Goal: Task Accomplishment & Management: Use online tool/utility

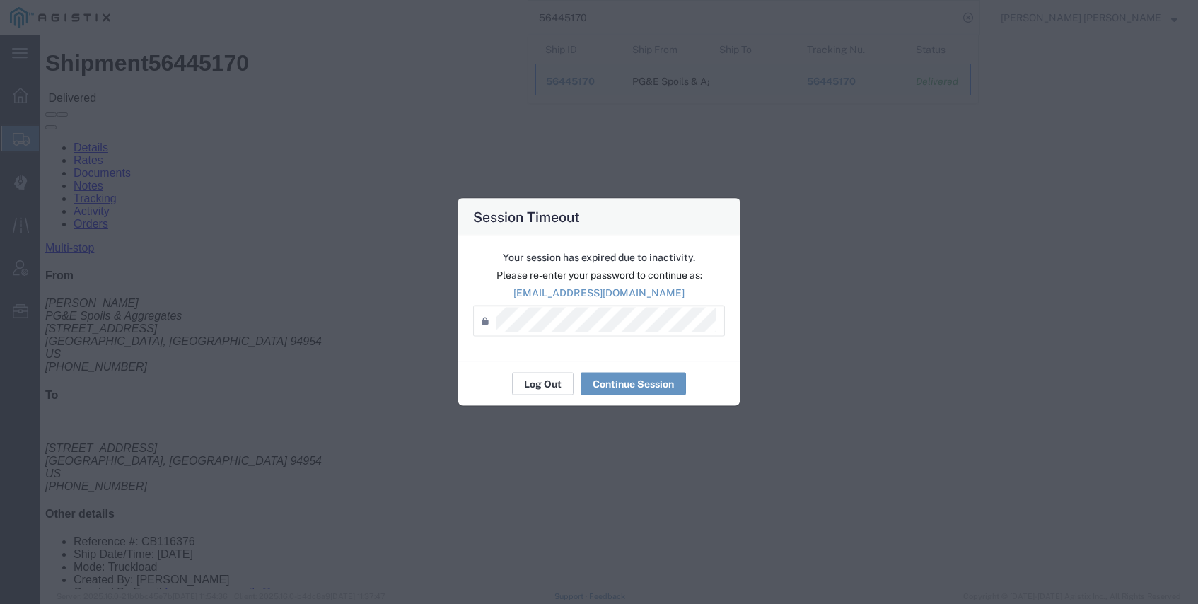
click at [546, 382] on button "Log Out" at bounding box center [543, 384] width 62 height 23
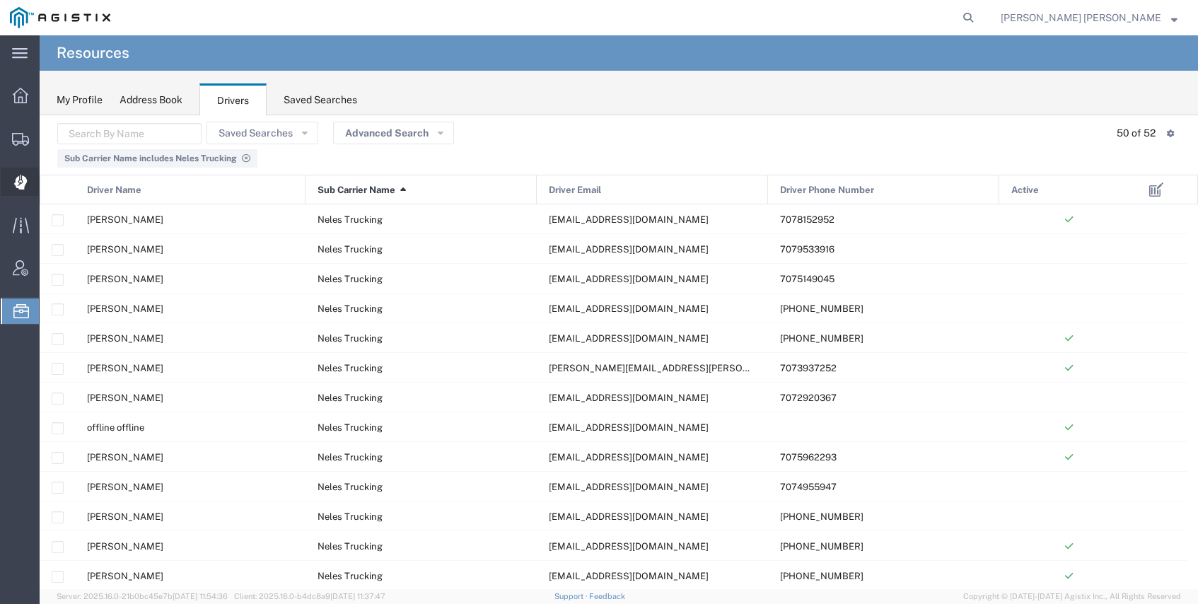
click at [26, 177] on icon at bounding box center [20, 182] width 13 height 15
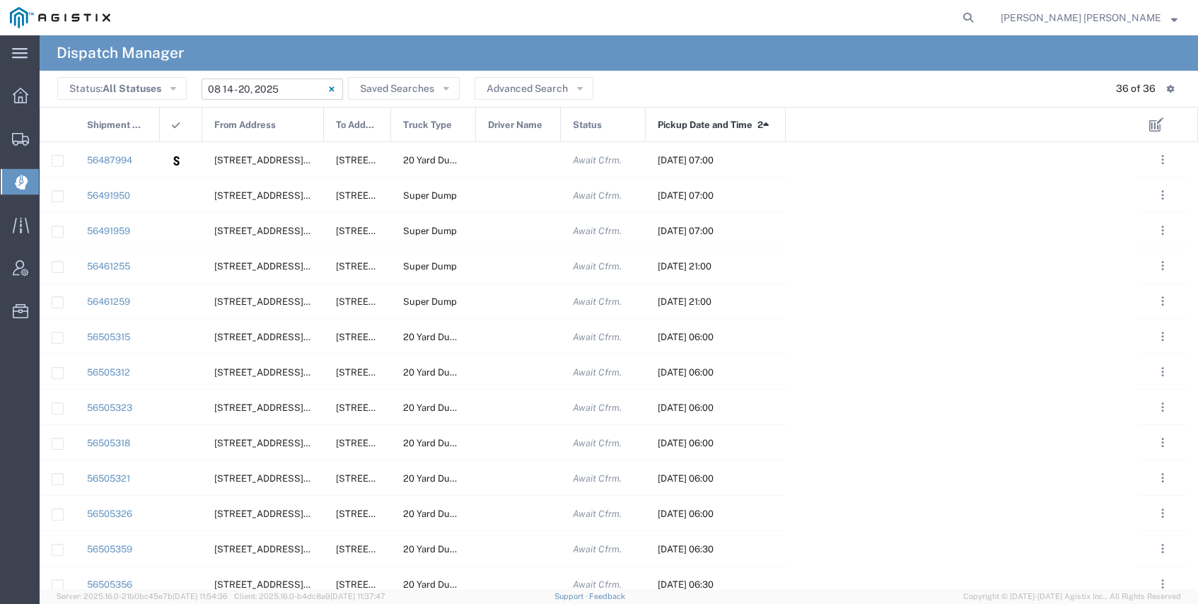
click at [275, 90] on input "08/14/2025 - 08/20/2025" at bounding box center [272, 89] width 141 height 21
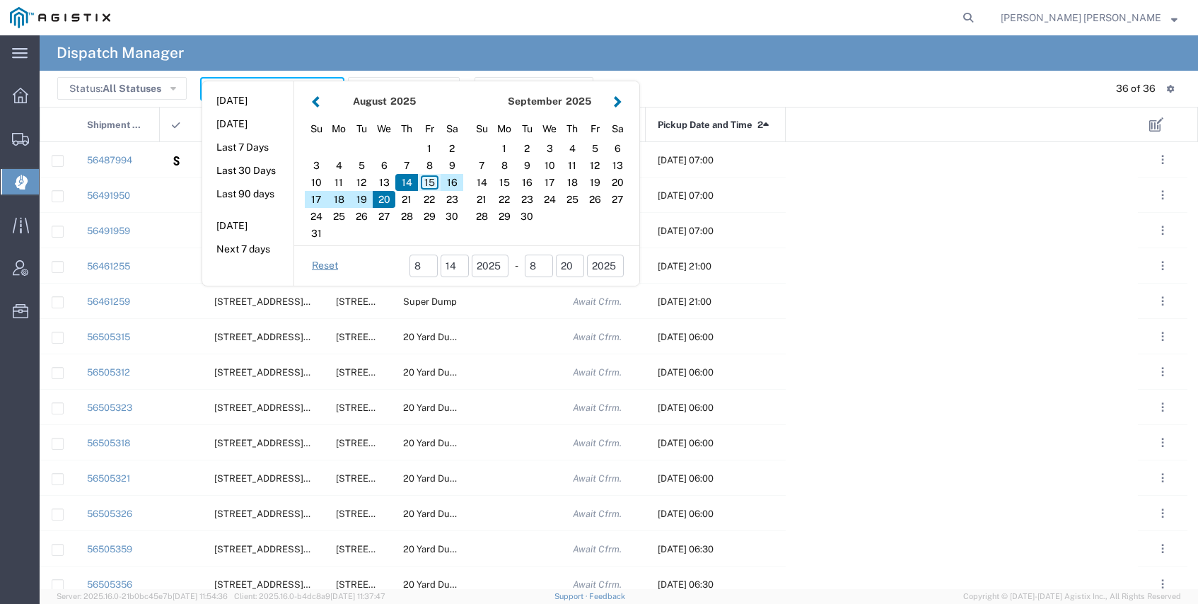
click at [431, 179] on div "15" at bounding box center [429, 182] width 23 height 17
click at [431, 180] on div "15" at bounding box center [429, 182] width 23 height 17
type input "08/15/2025"
type input "08/15/2025 - 08/15/2025"
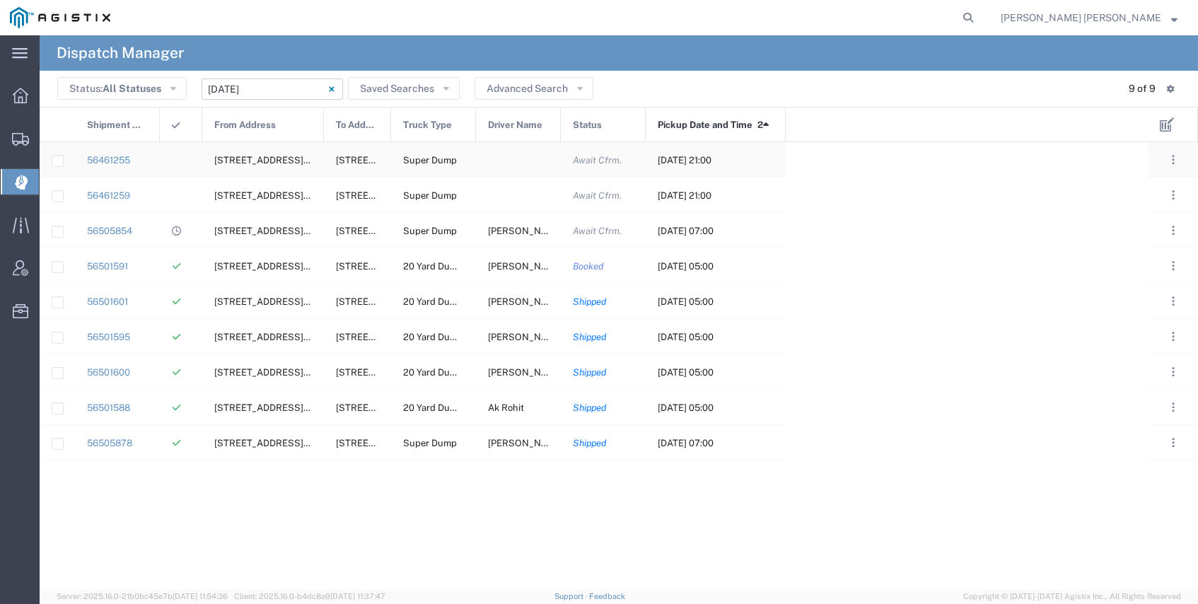
click at [516, 161] on div at bounding box center [518, 159] width 85 height 35
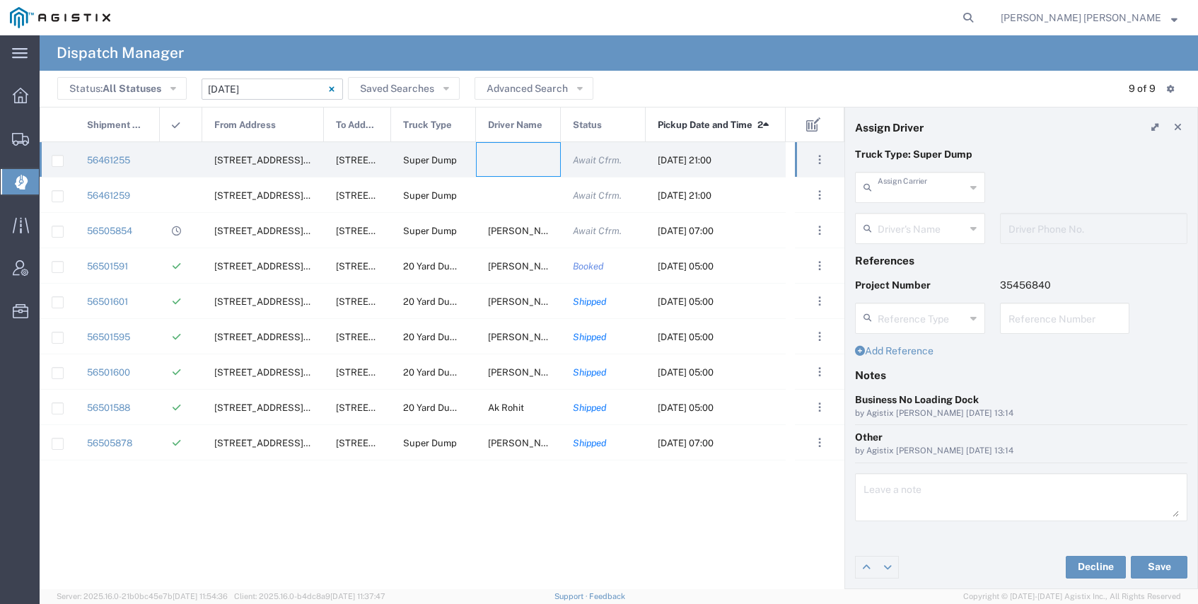
click at [890, 190] on input "text" at bounding box center [922, 186] width 88 height 25
click at [893, 218] on span "Dhillon Trans Services" at bounding box center [920, 229] width 127 height 44
type input "Dhillon Trans Services"
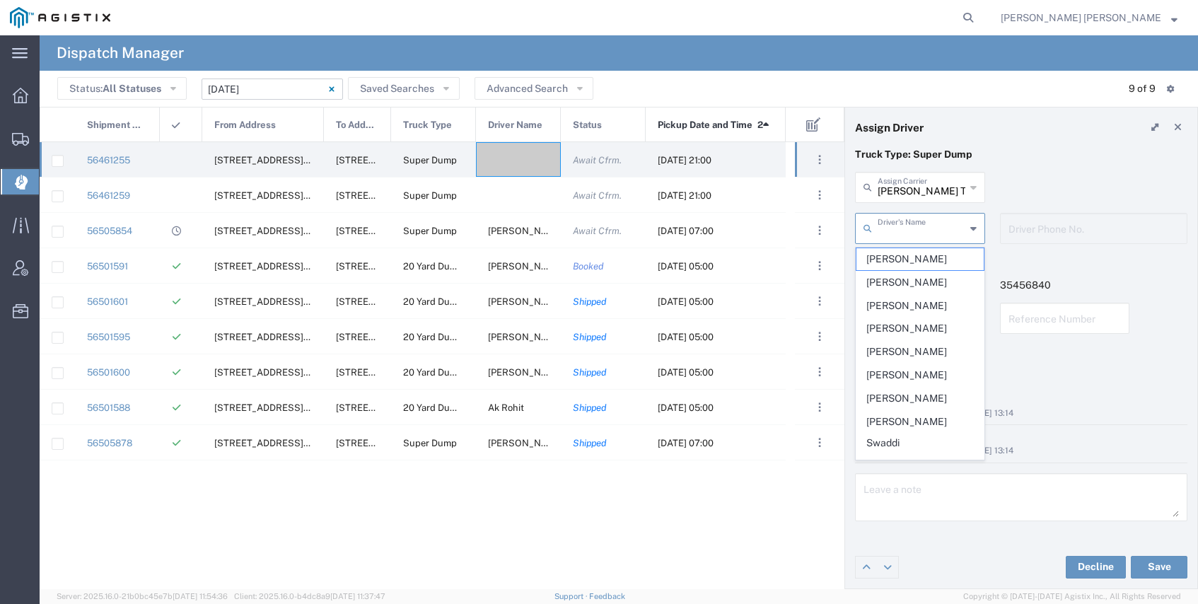
click at [893, 229] on input "text" at bounding box center [922, 227] width 88 height 25
click at [915, 255] on span "Ajaib Singh" at bounding box center [920, 259] width 127 height 22
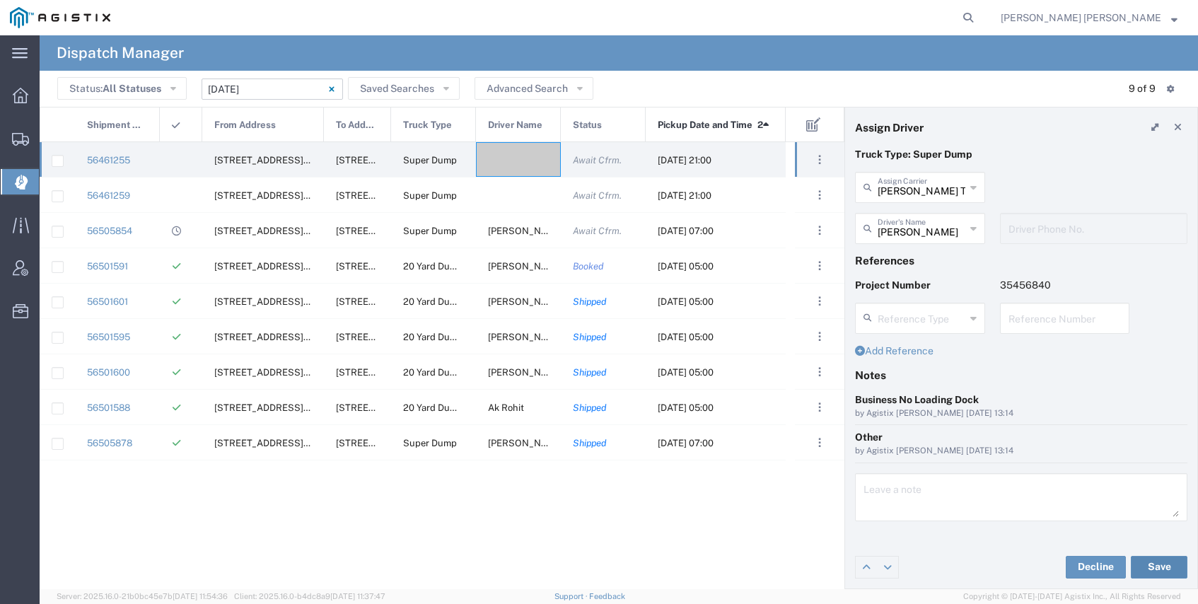
click at [1148, 562] on button "Save" at bounding box center [1159, 567] width 57 height 23
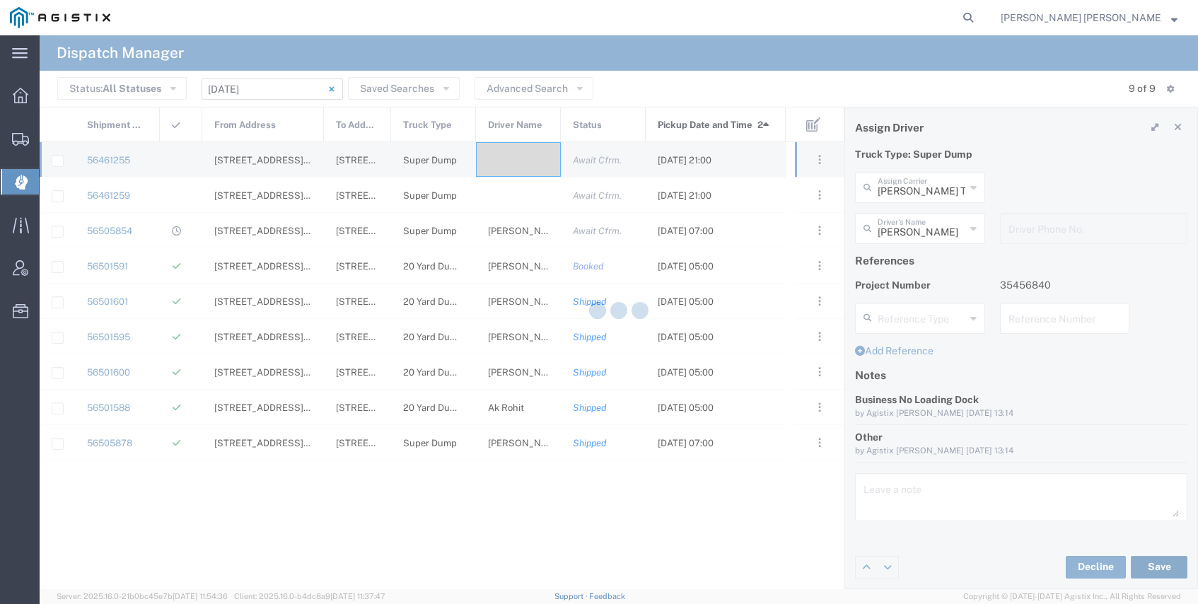
type input "Ajaib Singh"
type input "Dhillon Trans Services"
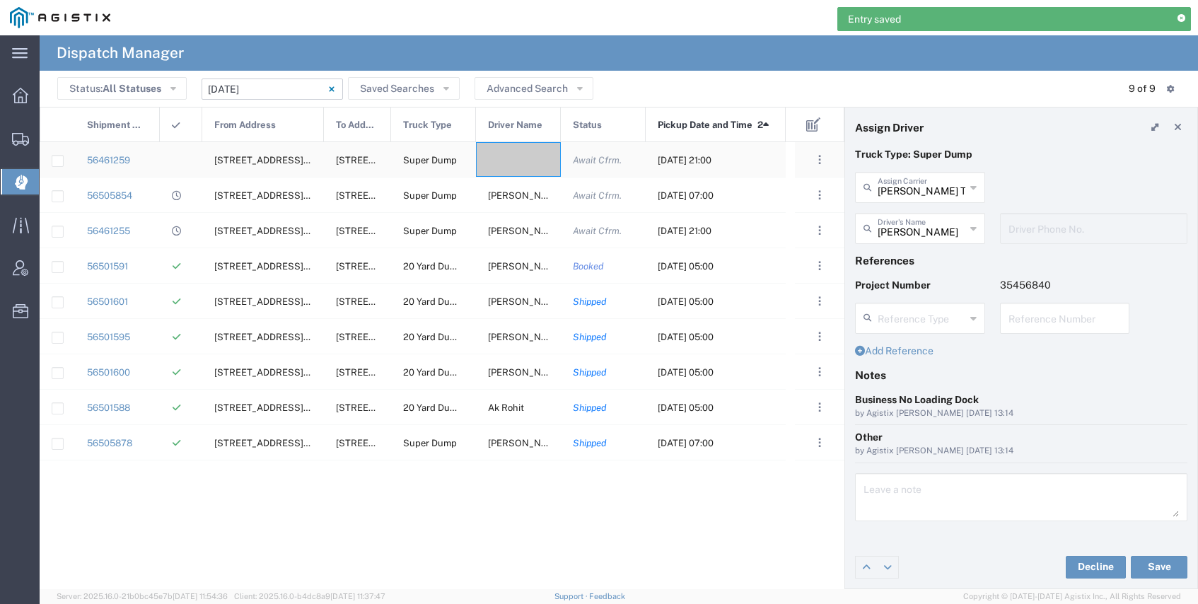
click at [525, 164] on div at bounding box center [518, 159] width 85 height 35
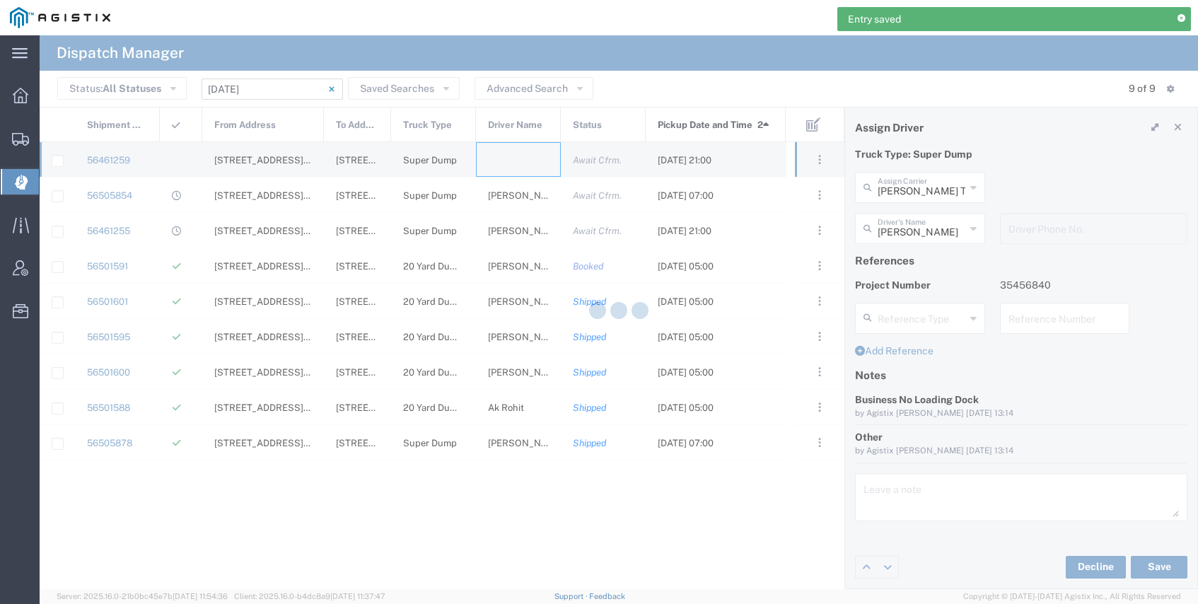
type input "Bray Trucking"
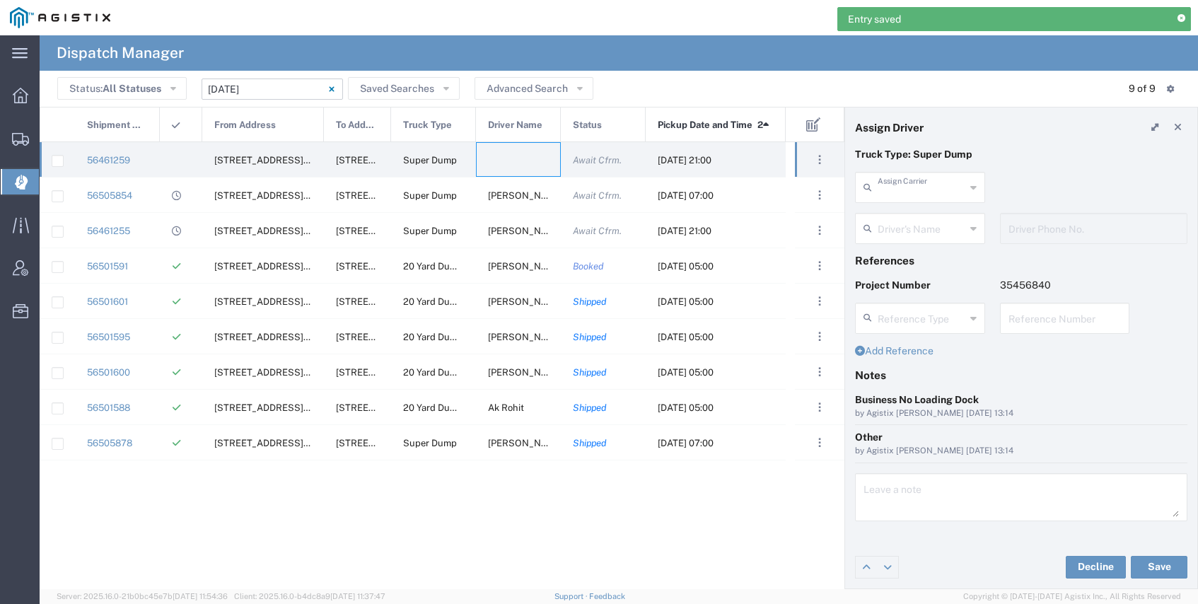
click at [886, 185] on input "text" at bounding box center [922, 186] width 88 height 25
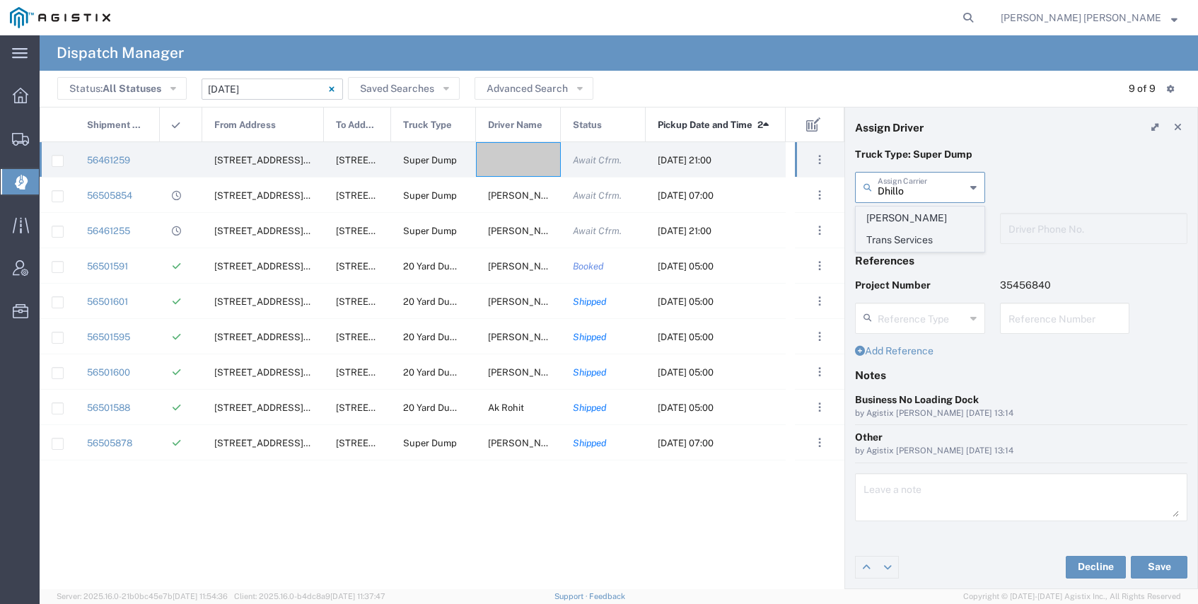
click at [908, 213] on span "Dhillon Trans Services" at bounding box center [920, 229] width 127 height 44
type input "Dhillon Trans Services"
click at [913, 228] on input "text" at bounding box center [922, 227] width 88 height 25
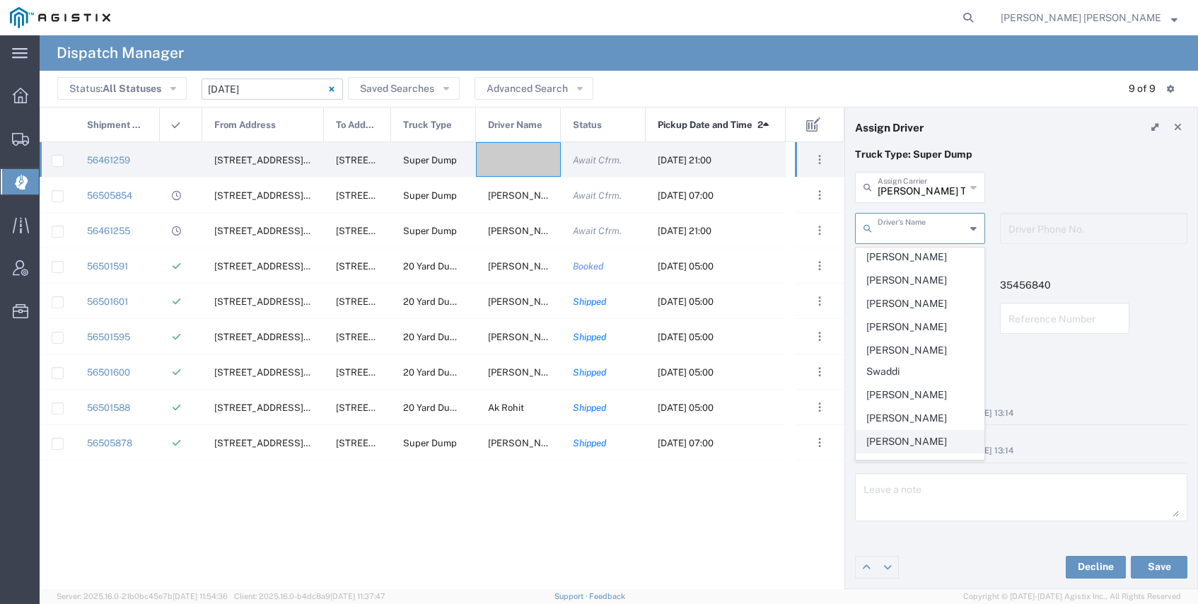
scroll to position [74, 0]
click at [925, 451] on span "Mandeep Kaura" at bounding box center [920, 462] width 127 height 22
type input "Mandeep Kaura"
type input "925-877-8662"
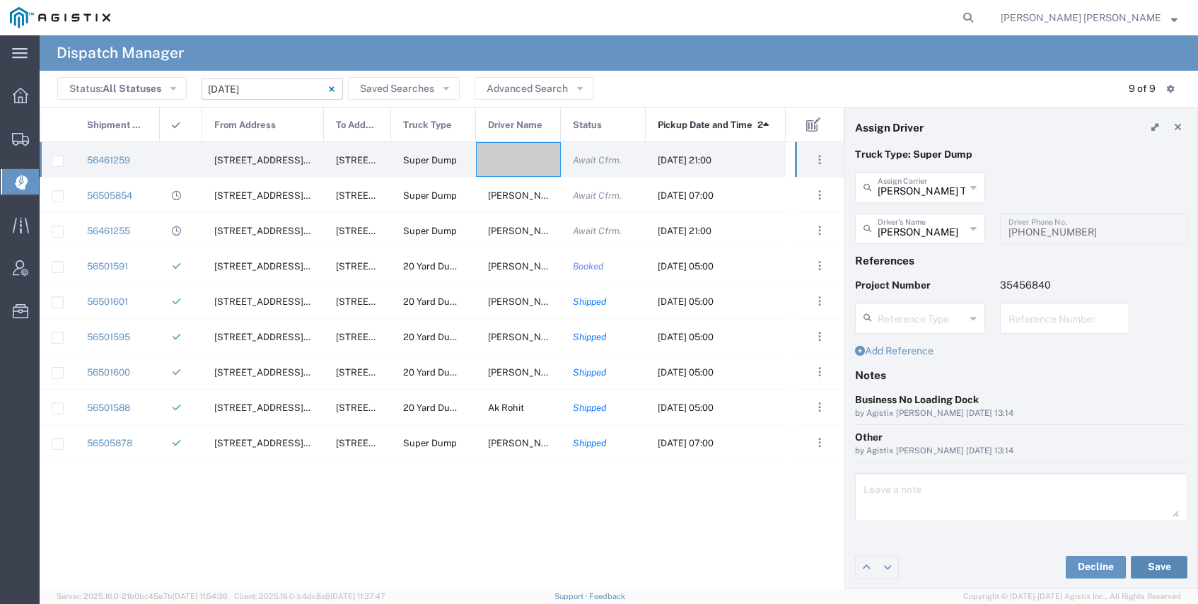
click at [1159, 568] on button "Save" at bounding box center [1159, 567] width 57 height 23
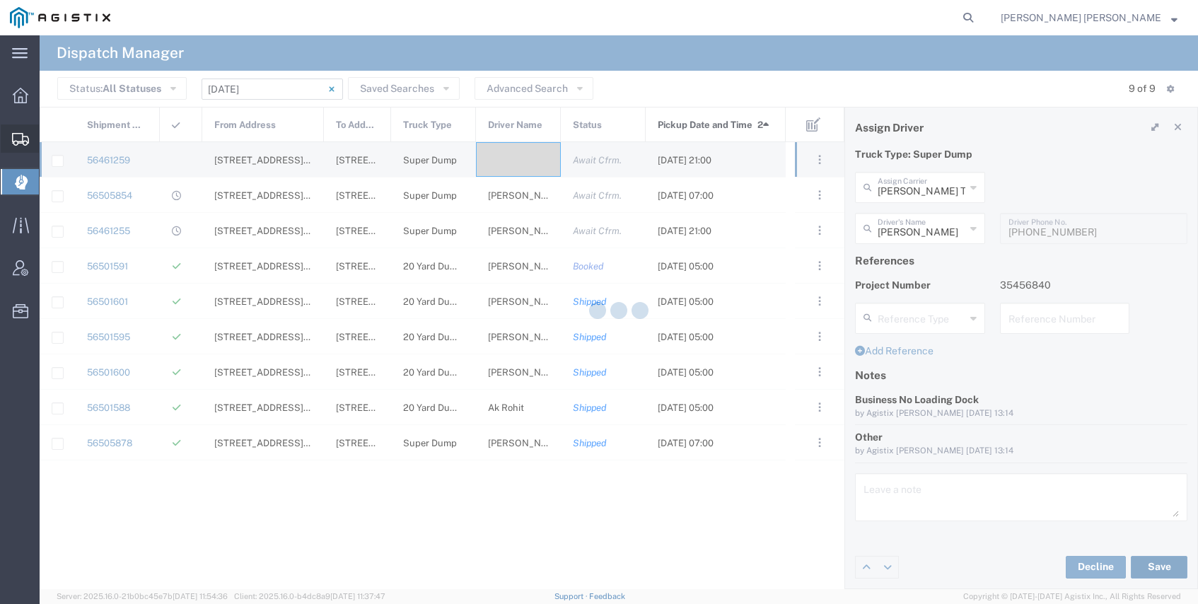
type input "Mandeep Kaura"
type input "Dhillon Trans Services"
